Goal: Information Seeking & Learning: Learn about a topic

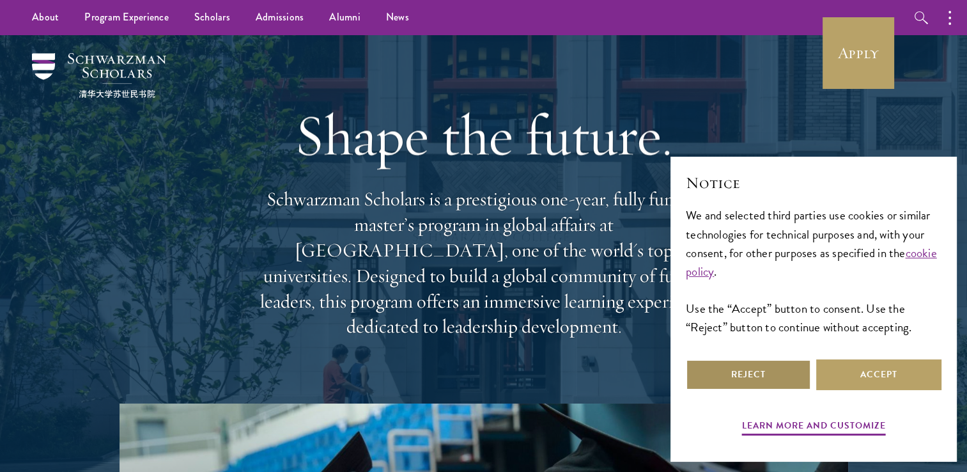
click at [800, 373] on button "Reject" at bounding box center [748, 374] width 125 height 31
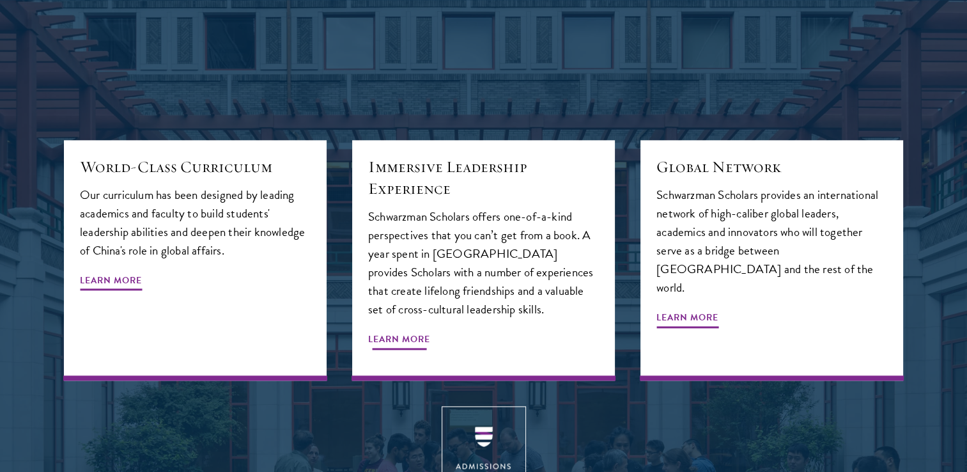
scroll to position [1853, 0]
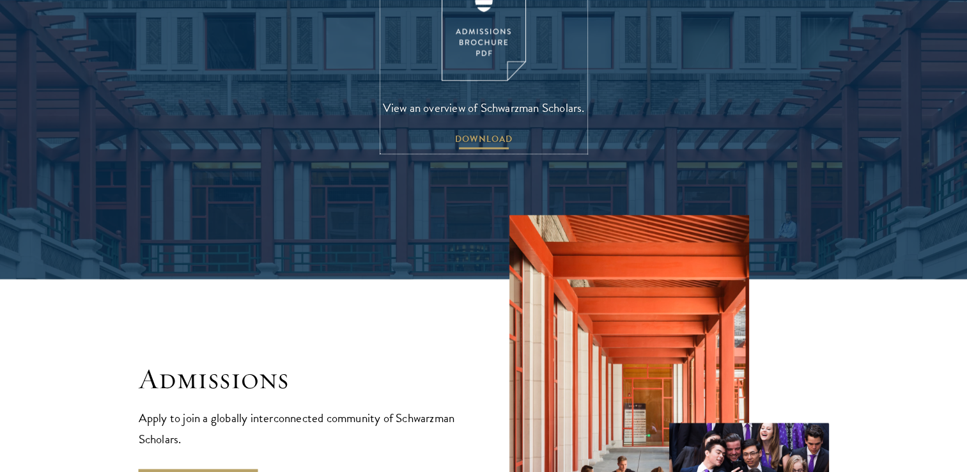
click at [493, 131] on span "DOWNLOAD" at bounding box center [484, 141] width 58 height 20
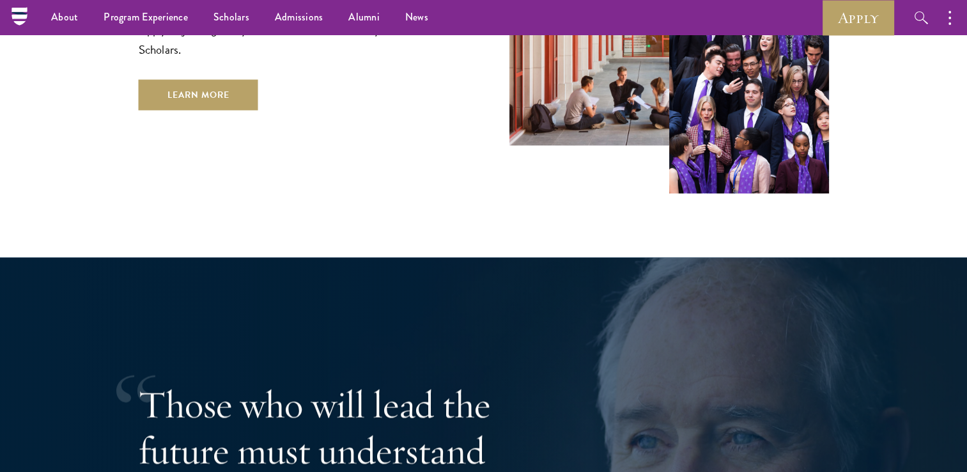
scroll to position [0, 0]
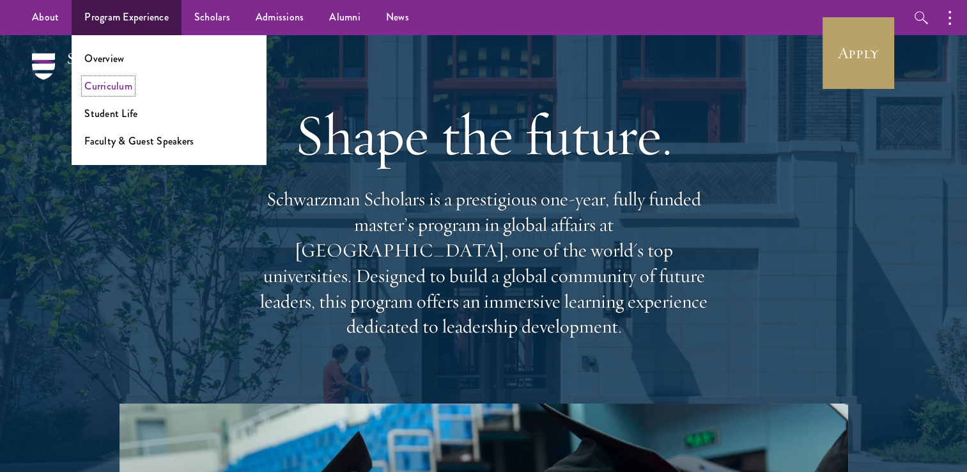
click at [115, 83] on link "Curriculum" at bounding box center [108, 86] width 48 height 15
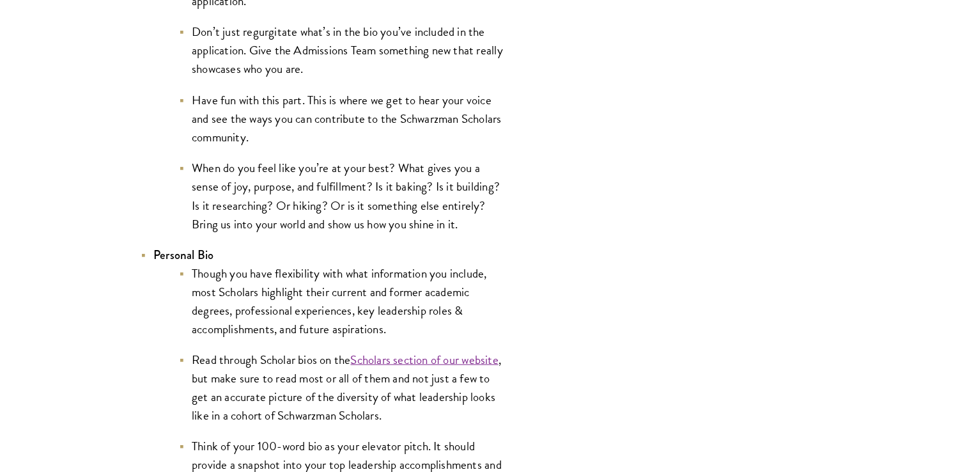
scroll to position [2428, 0]
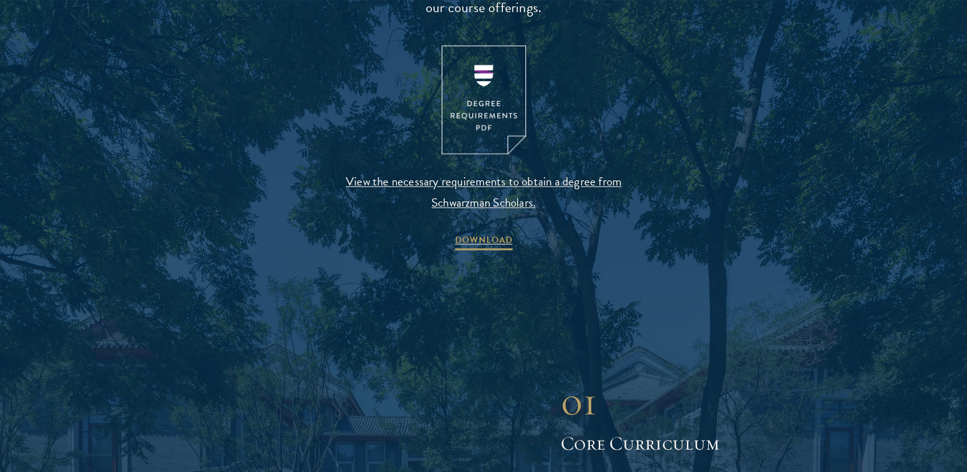
scroll to position [1406, 0]
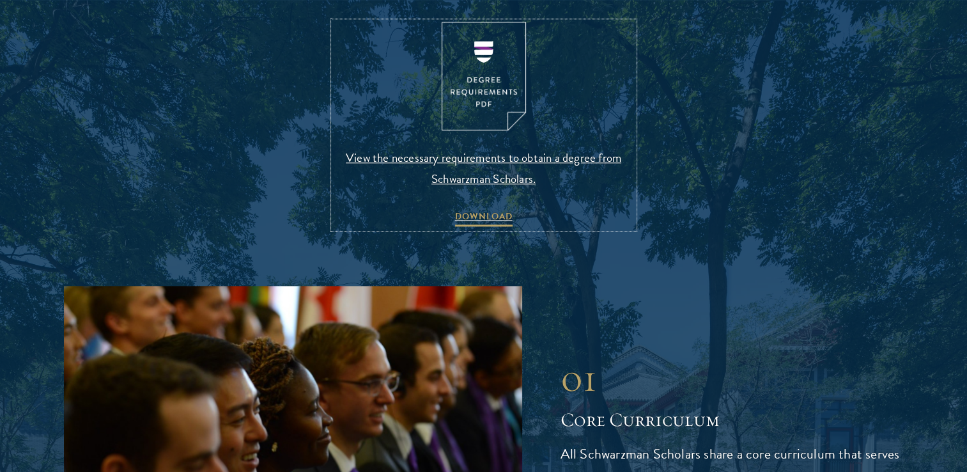
click at [461, 102] on img at bounding box center [484, 76] width 84 height 109
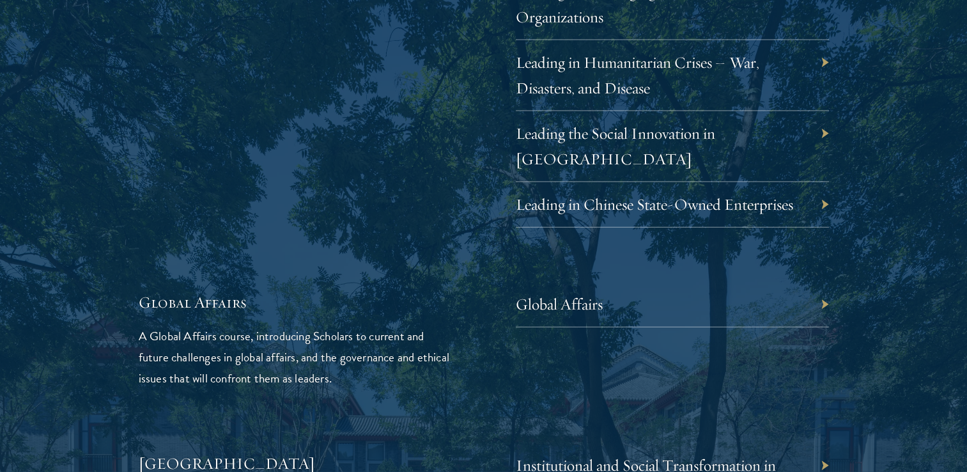
scroll to position [2812, 0]
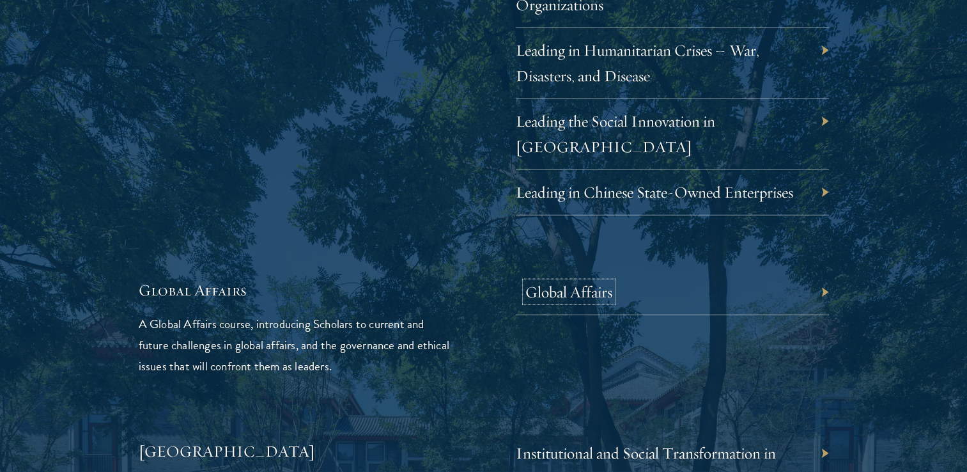
click at [552, 282] on link "Global Affairs" at bounding box center [568, 292] width 87 height 20
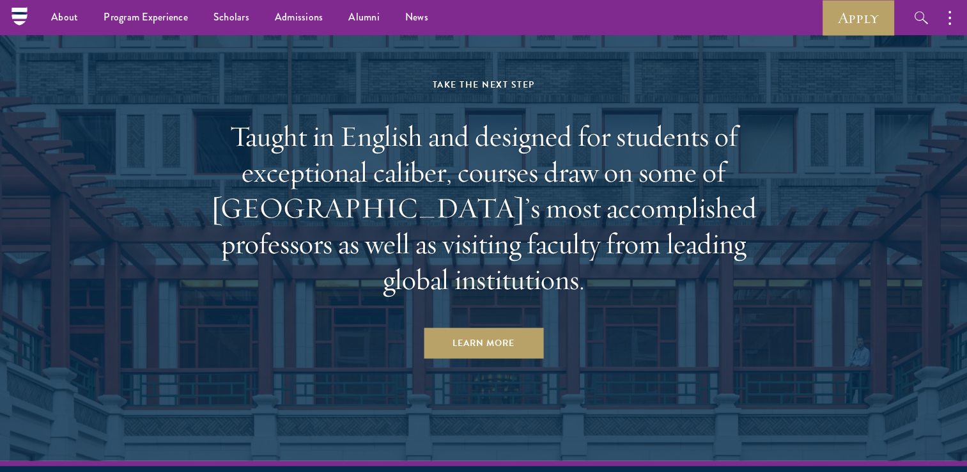
scroll to position [7648, 0]
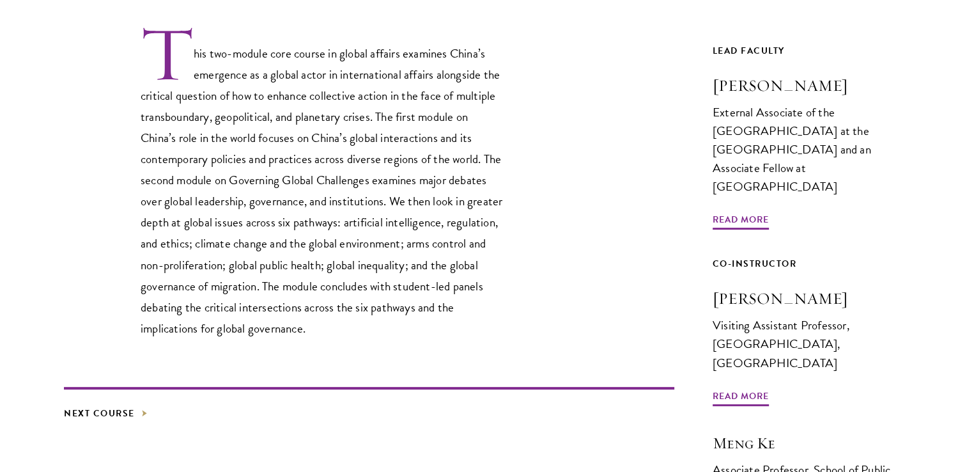
scroll to position [575, 0]
